Goal: Transaction & Acquisition: Book appointment/travel/reservation

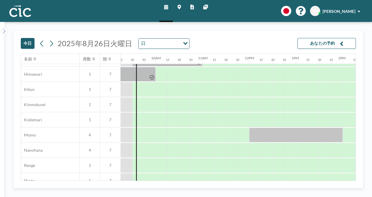
scroll to position [225, 433]
click at [200, 150] on div at bounding box center [197, 150] width 12 height 15
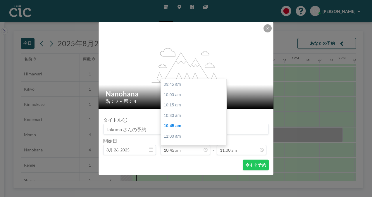
scroll to position [42, 0]
click at [186, 132] on div "12:00 pm" at bounding box center [195, 136] width 68 height 11
type input "12:00 pm"
type input "12:15 pm"
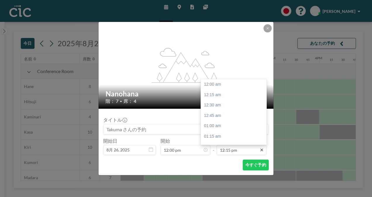
scroll to position [510, 0]
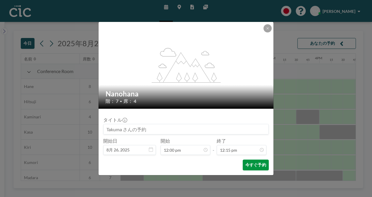
click at [258, 163] on button "今すぐ予約" at bounding box center [256, 165] width 26 height 11
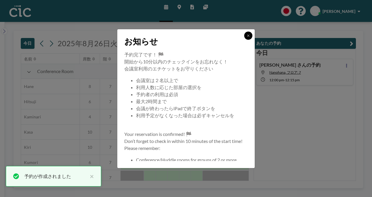
click at [249, 33] on button at bounding box center [248, 36] width 8 height 8
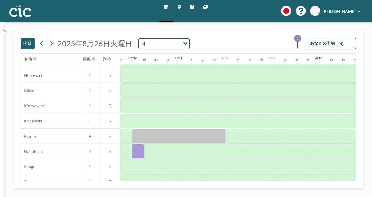
scroll to position [224, 550]
click at [173, 151] on div at bounding box center [173, 151] width 12 height 15
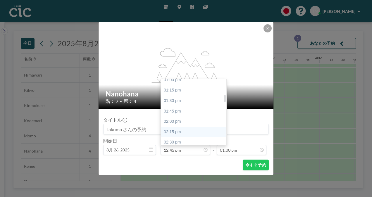
scroll to position [140, 0]
click at [183, 139] on div "02:30 pm" at bounding box center [195, 142] width 68 height 11
type input "02:30 pm"
type input "02:45 pm"
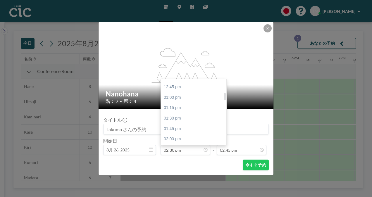
scroll to position [122, 0]
click at [184, 88] on div "12:45 pm" at bounding box center [195, 87] width 68 height 11
type input "12:45 pm"
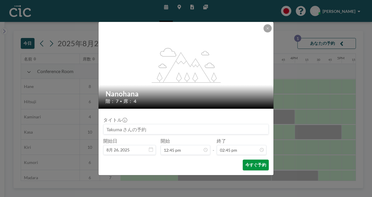
scroll to position [0, 585]
click at [250, 166] on button "今すぐ予約" at bounding box center [256, 165] width 26 height 11
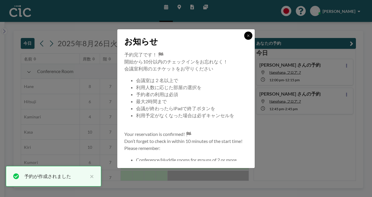
click at [251, 36] on button at bounding box center [248, 36] width 8 height 8
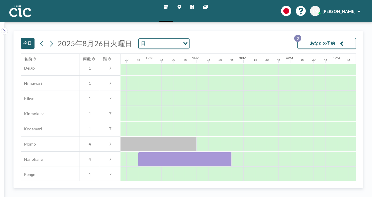
scroll to position [217, 579]
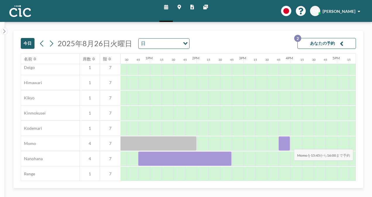
click at [289, 145] on div at bounding box center [285, 143] width 12 height 15
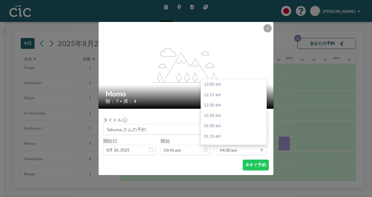
scroll to position [667, 0]
click at [236, 129] on div "05:00 pm" at bounding box center [235, 126] width 68 height 11
type input "05:00 pm"
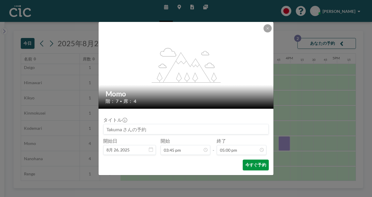
scroll to position [708, 0]
click at [255, 165] on button "今すぐ予約" at bounding box center [256, 165] width 26 height 11
